Goal: Information Seeking & Learning: Learn about a topic

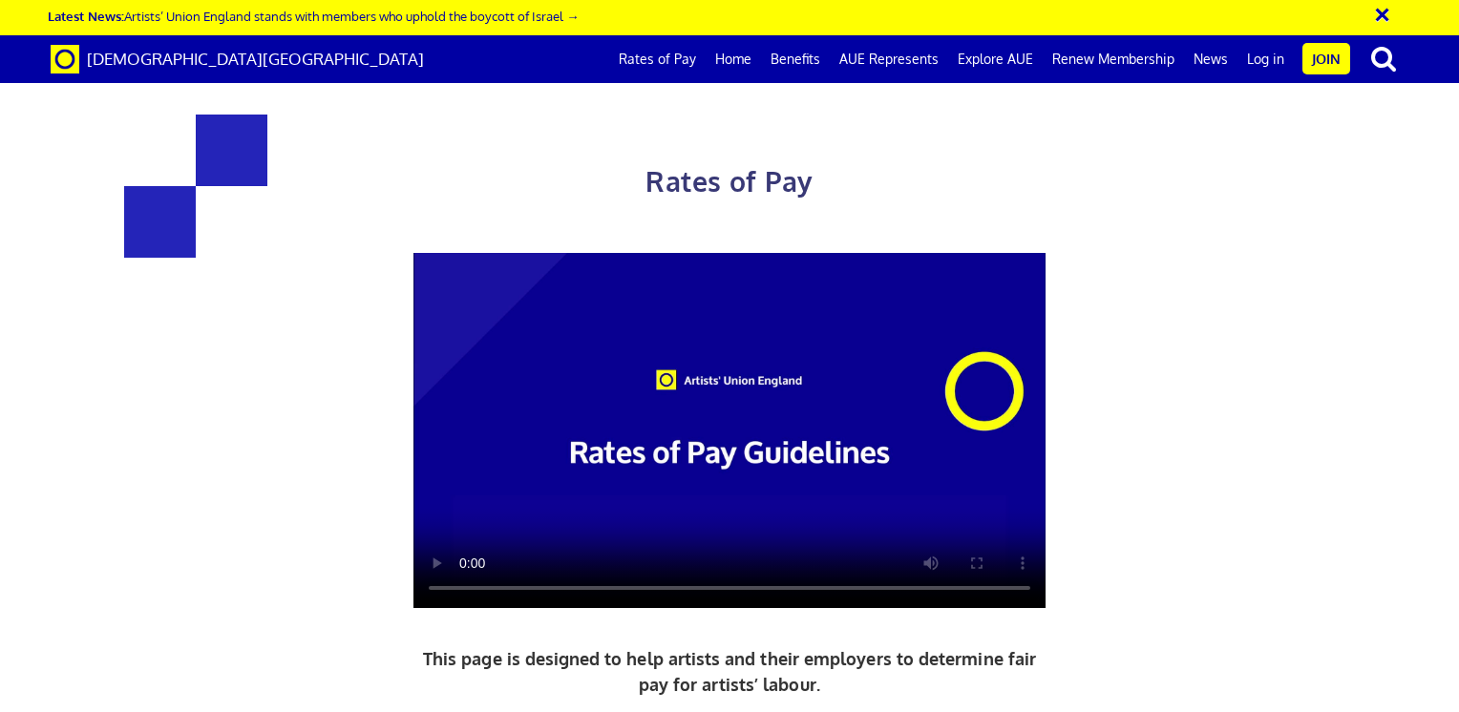
scroll to position [787, 0]
drag, startPoint x: 964, startPoint y: 310, endPoint x: 885, endPoint y: 306, distance: 78.5
drag, startPoint x: 957, startPoint y: 494, endPoint x: 869, endPoint y: 506, distance: 88.7
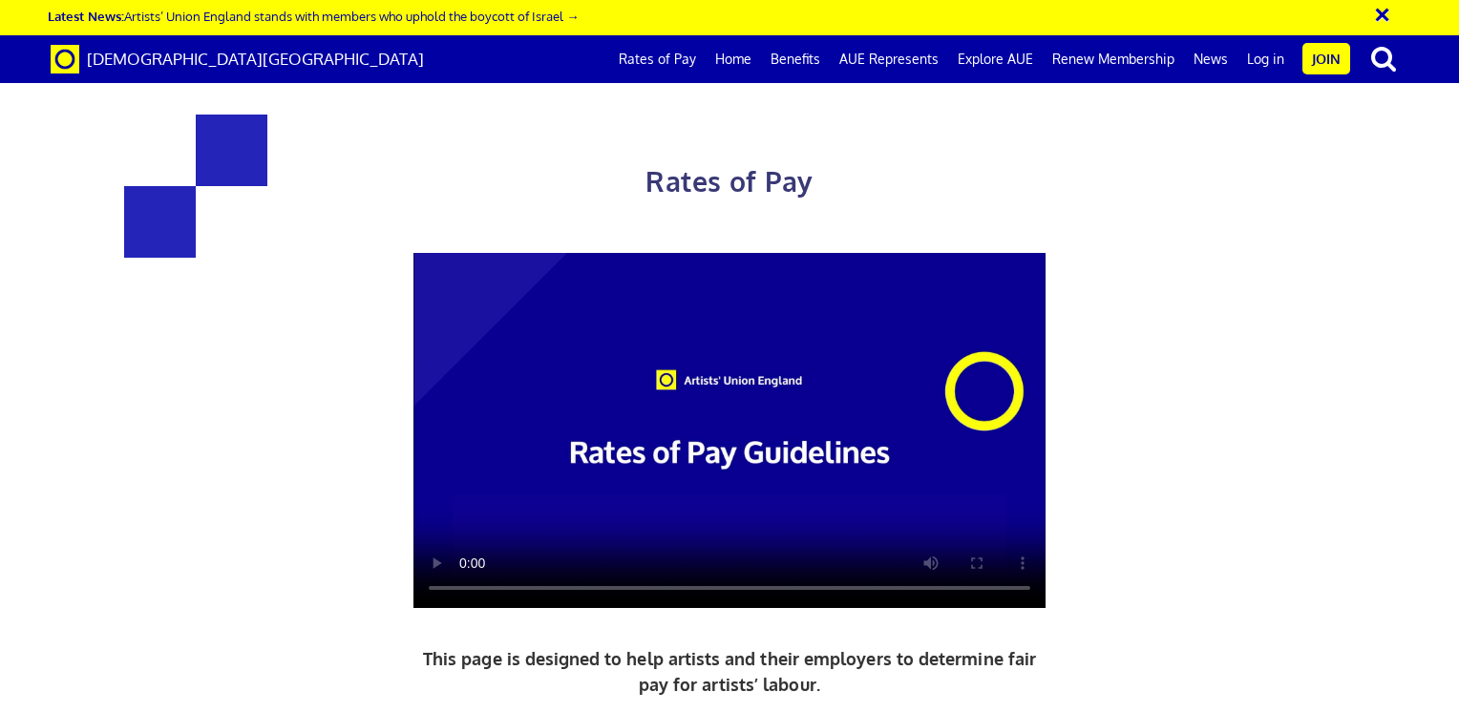
drag, startPoint x: 371, startPoint y: 395, endPoint x: 582, endPoint y: 407, distance: 211.4
drag, startPoint x: 452, startPoint y: 422, endPoint x: 405, endPoint y: 422, distance: 46.8
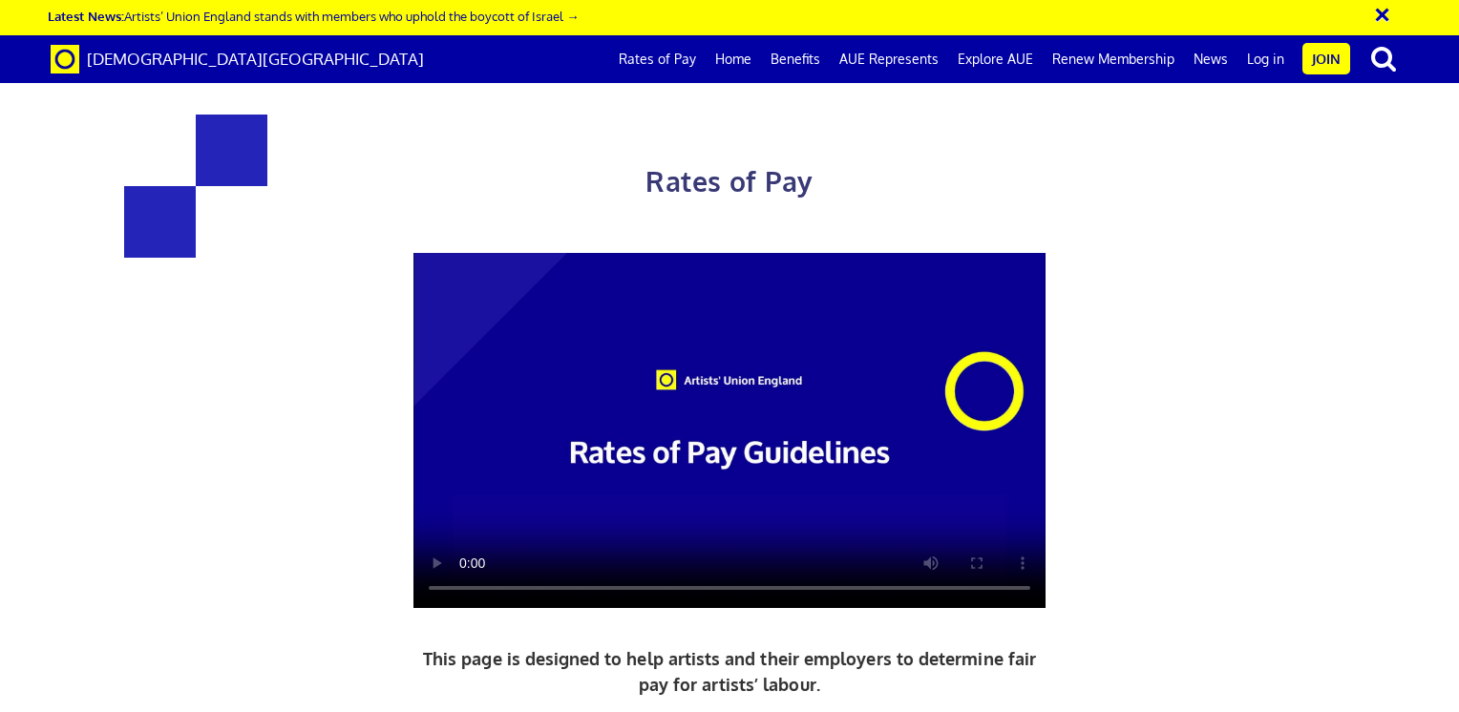
drag, startPoint x: 405, startPoint y: 422, endPoint x: 551, endPoint y: 419, distance: 146.1
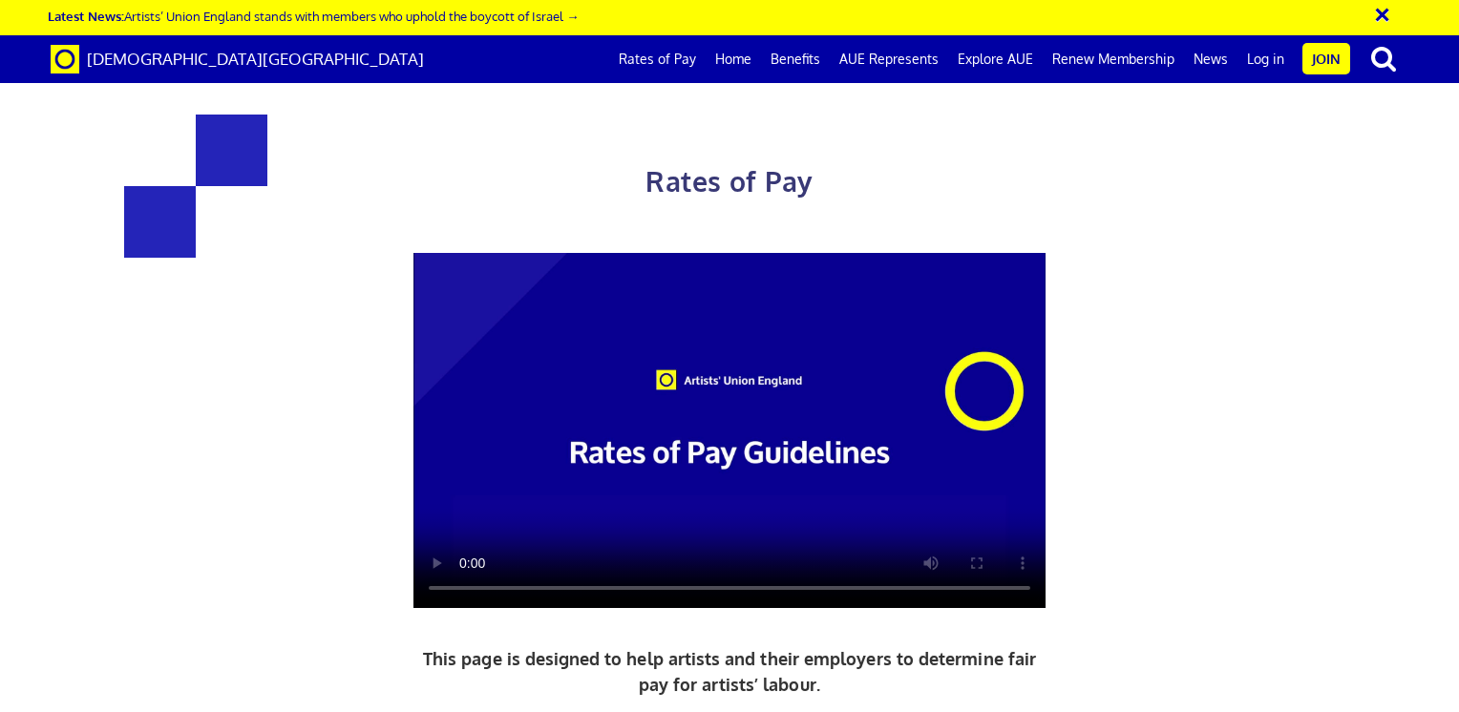
copy span "£44.00 an hour"
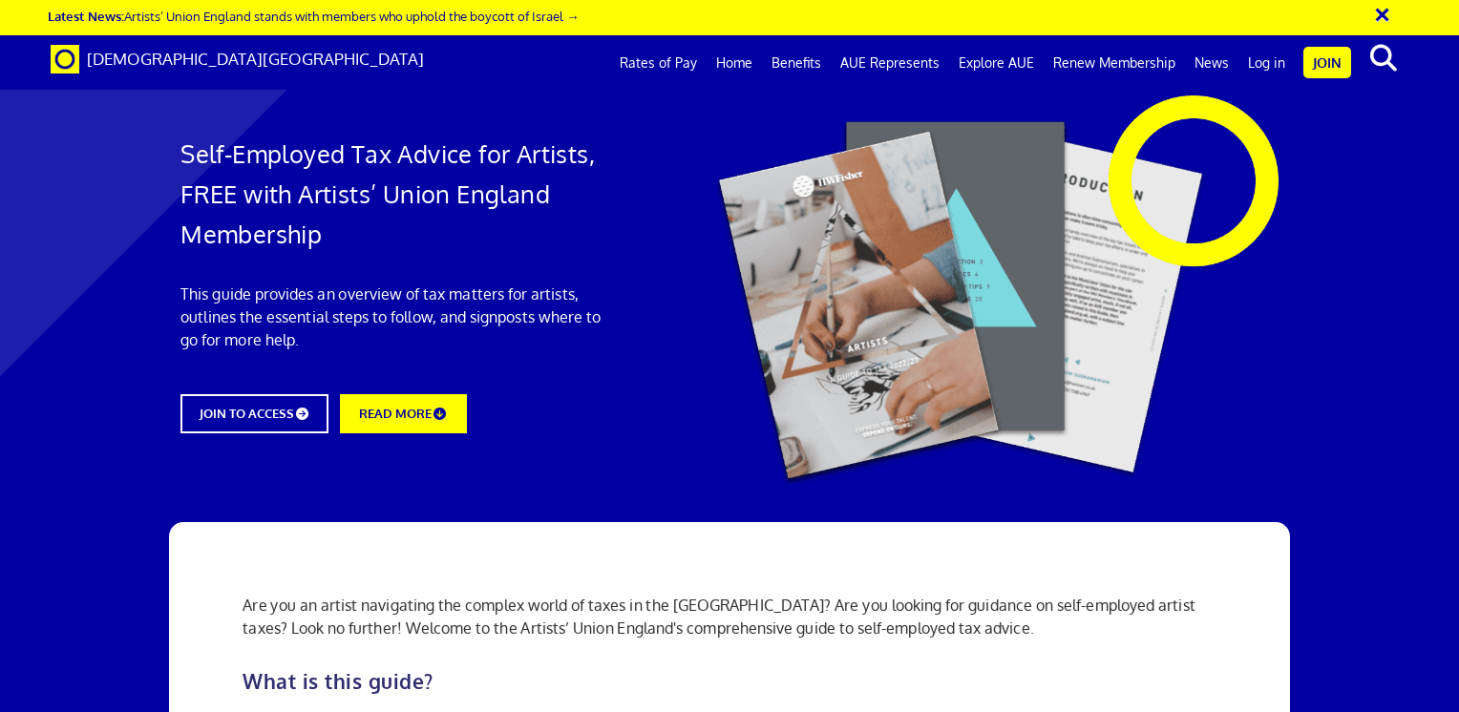
scroll to position [1555, 0]
drag, startPoint x: 610, startPoint y: 236, endPoint x: 594, endPoint y: 223, distance: 21.0
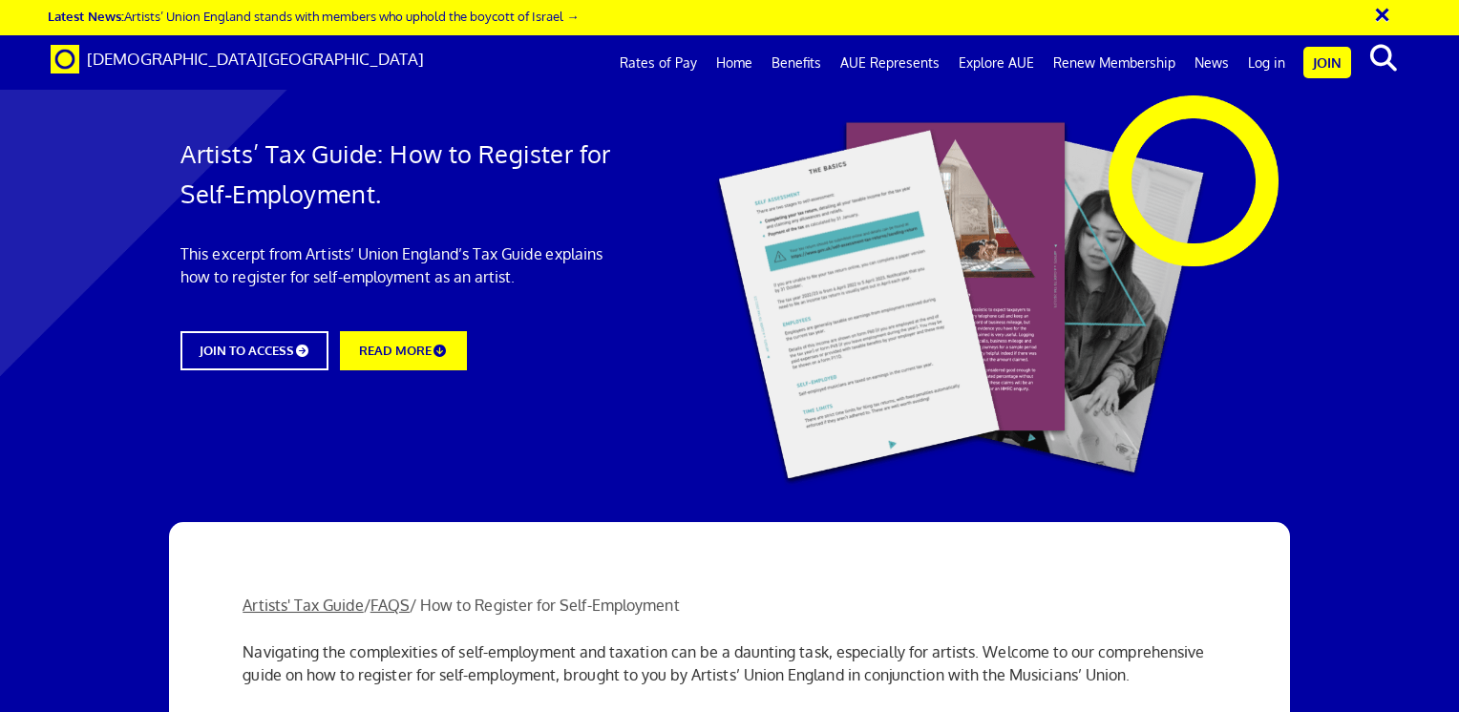
scroll to position [5432, 0]
